Goal: Information Seeking & Learning: Learn about a topic

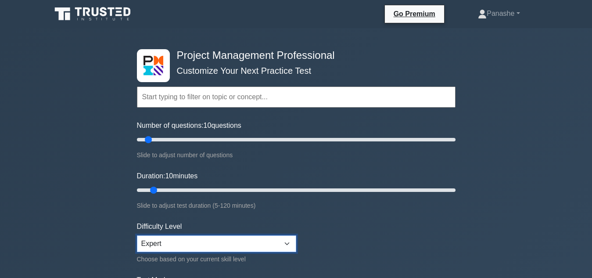
click at [289, 244] on select "Beginner Intermediate Expert" at bounding box center [216, 243] width 159 height 17
click at [255, 240] on select "Beginner Intermediate Expert" at bounding box center [216, 243] width 159 height 17
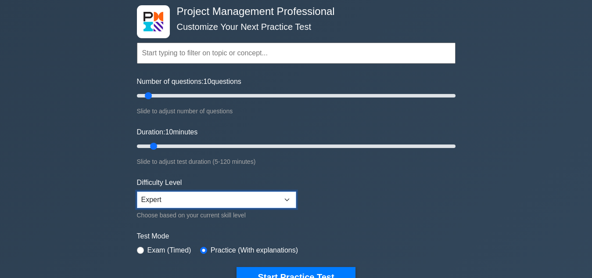
scroll to position [88, 0]
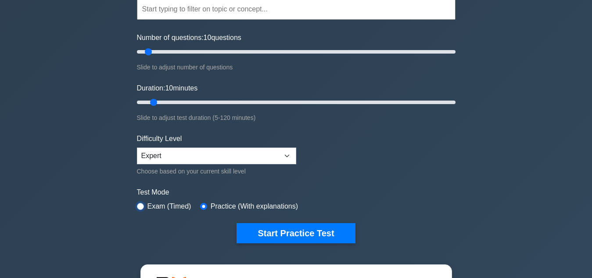
click at [140, 204] on input "radio" at bounding box center [140, 206] width 7 height 7
radio input "true"
drag, startPoint x: 148, startPoint y: 52, endPoint x: 161, endPoint y: 53, distance: 12.3
type input "20"
click at [161, 53] on input "Number of questions: 20 questions" at bounding box center [296, 52] width 319 height 11
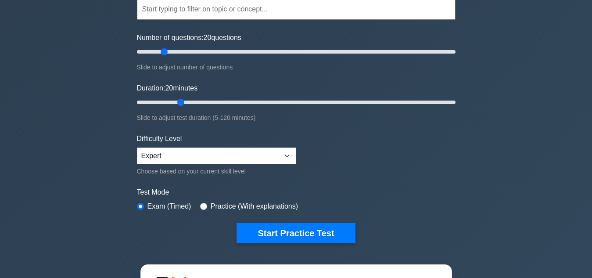
drag, startPoint x: 152, startPoint y: 101, endPoint x: 181, endPoint y: 105, distance: 29.7
type input "20"
click at [181, 105] on input "Duration: 20 minutes" at bounding box center [296, 102] width 319 height 11
drag, startPoint x: 164, startPoint y: 51, endPoint x: 160, endPoint y: 57, distance: 6.7
type input "15"
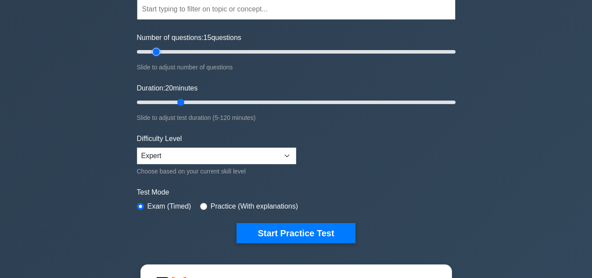
click at [160, 57] on input "Number of questions: 15 questions" at bounding box center [296, 52] width 319 height 11
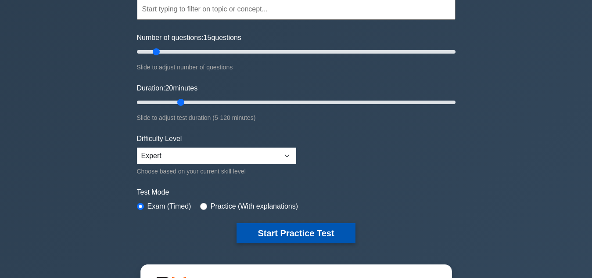
click at [308, 236] on button "Start Practice Test" at bounding box center [296, 233] width 119 height 20
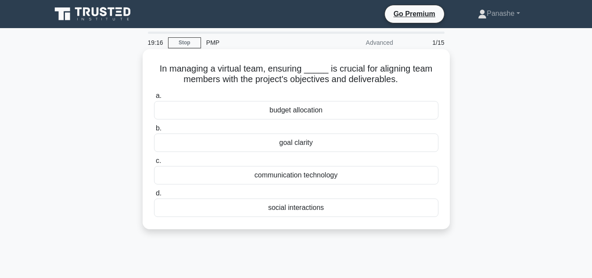
click at [325, 144] on div "goal clarity" at bounding box center [296, 142] width 284 height 18
click at [154, 131] on input "b. goal clarity" at bounding box center [154, 129] width 0 height 6
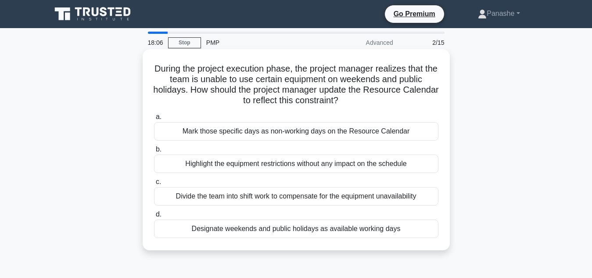
click at [260, 166] on div "Highlight the equipment restrictions without any impact on the schedule" at bounding box center [296, 164] width 284 height 18
click at [154, 152] on input "b. Highlight the equipment restrictions without any impact on the schedule" at bounding box center [154, 150] width 0 height 6
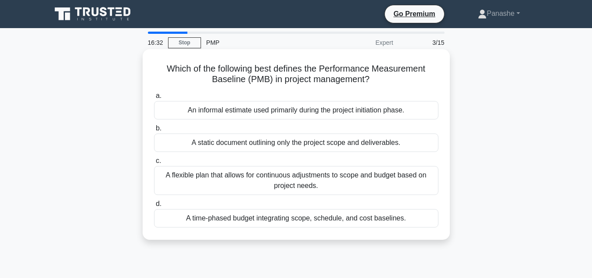
click at [320, 110] on div "An informal estimate used primarily during the project initiation phase." at bounding box center [296, 110] width 284 height 18
click at [154, 99] on input "a. An informal estimate used primarily during the project initiation phase." at bounding box center [154, 96] width 0 height 6
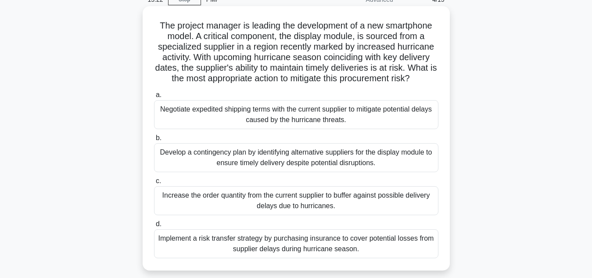
scroll to position [88, 0]
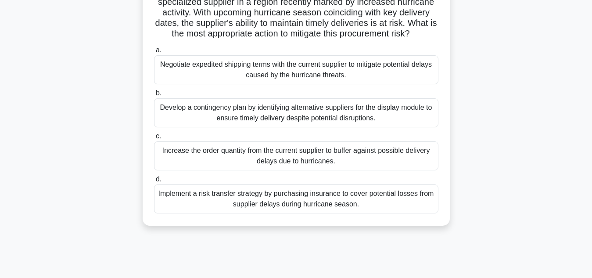
click at [258, 113] on div "Develop a contingency plan by identifying alternative suppliers for the display…" at bounding box center [296, 112] width 284 height 29
click at [154, 96] on input "b. Develop a contingency plan by identifying alternative suppliers for the disp…" at bounding box center [154, 93] width 0 height 6
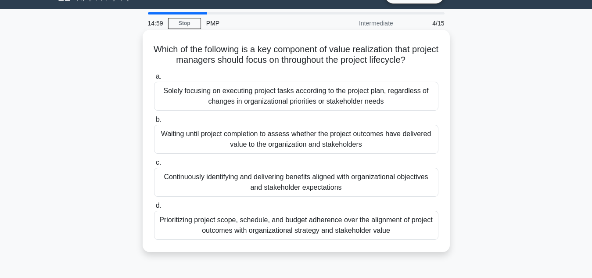
scroll to position [0, 0]
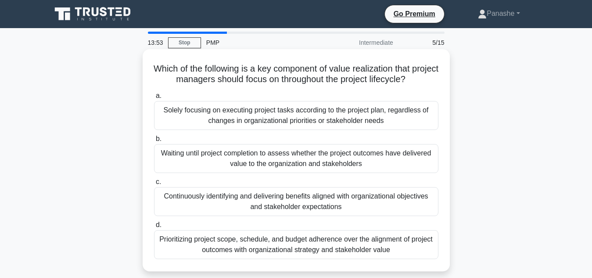
click at [321, 252] on div "Prioritizing project scope, schedule, and budget adherence over the alignment o…" at bounding box center [296, 244] width 284 height 29
click at [154, 228] on input "d. Prioritizing project scope, schedule, and budget adherence over the alignmen…" at bounding box center [154, 225] width 0 height 6
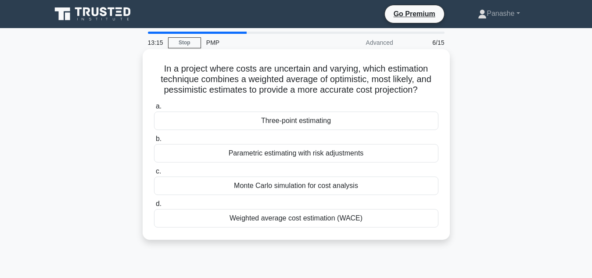
click at [277, 220] on div "Weighted average cost estimation (WACE)" at bounding box center [296, 218] width 284 height 18
click at [154, 207] on input "d. Weighted average cost estimation (WACE)" at bounding box center [154, 204] width 0 height 6
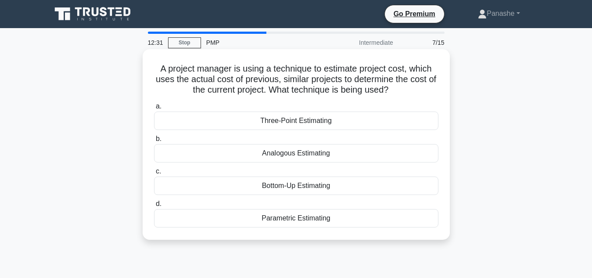
click at [328, 150] on div "Analogous Estimating" at bounding box center [296, 153] width 284 height 18
click at [154, 142] on input "b. Analogous Estimating" at bounding box center [154, 139] width 0 height 6
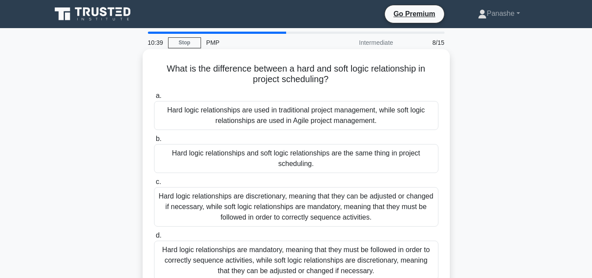
click at [215, 261] on div "Hard logic relationships are mandatory, meaning that they must be followed in o…" at bounding box center [296, 261] width 284 height 40
click at [154, 238] on input "d. Hard logic relationships are mandatory, meaning that they must be followed i…" at bounding box center [154, 236] width 0 height 6
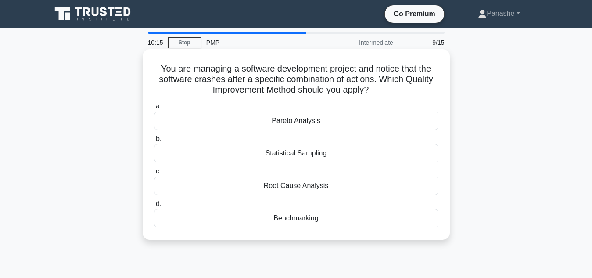
click at [358, 191] on div "Root Cause Analysis" at bounding box center [296, 185] width 284 height 18
click at [154, 174] on input "c. Root Cause Analysis" at bounding box center [154, 172] width 0 height 6
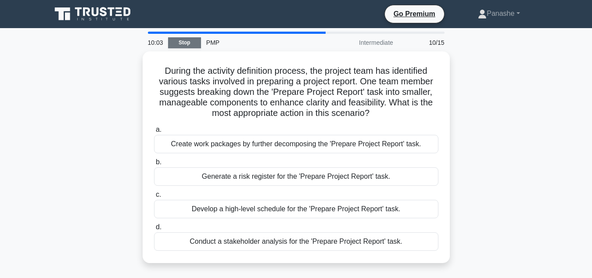
click at [188, 43] on link "Stop" at bounding box center [184, 42] width 33 height 11
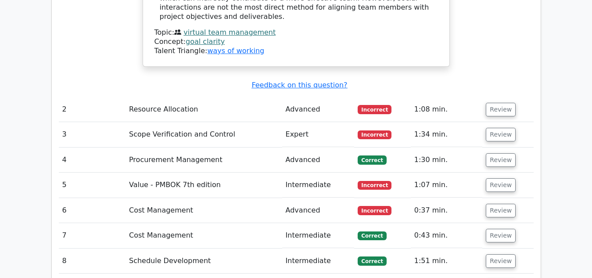
scroll to position [1185, 0]
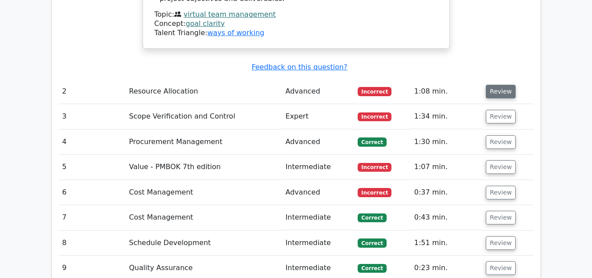
click at [497, 85] on button "Review" at bounding box center [501, 92] width 30 height 14
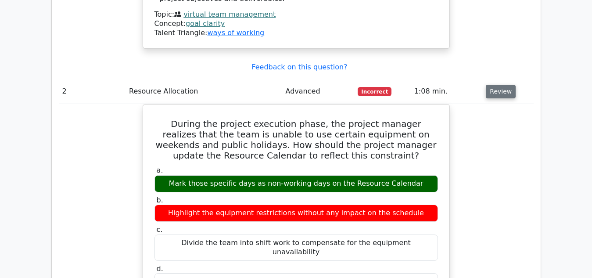
click at [504, 85] on button "Review" at bounding box center [501, 92] width 30 height 14
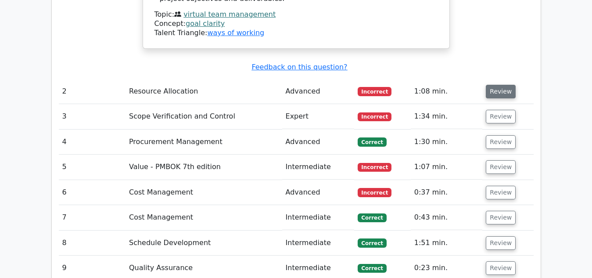
click at [504, 85] on button "Review" at bounding box center [501, 92] width 30 height 14
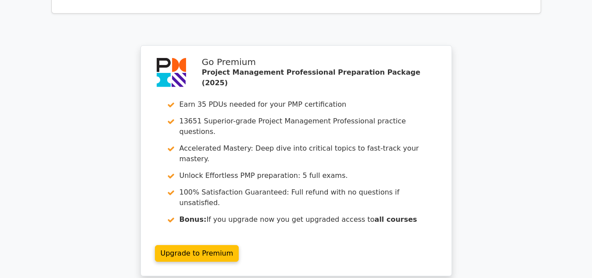
scroll to position [1954, 0]
